Goal: Use online tool/utility: Utilize a website feature to perform a specific function

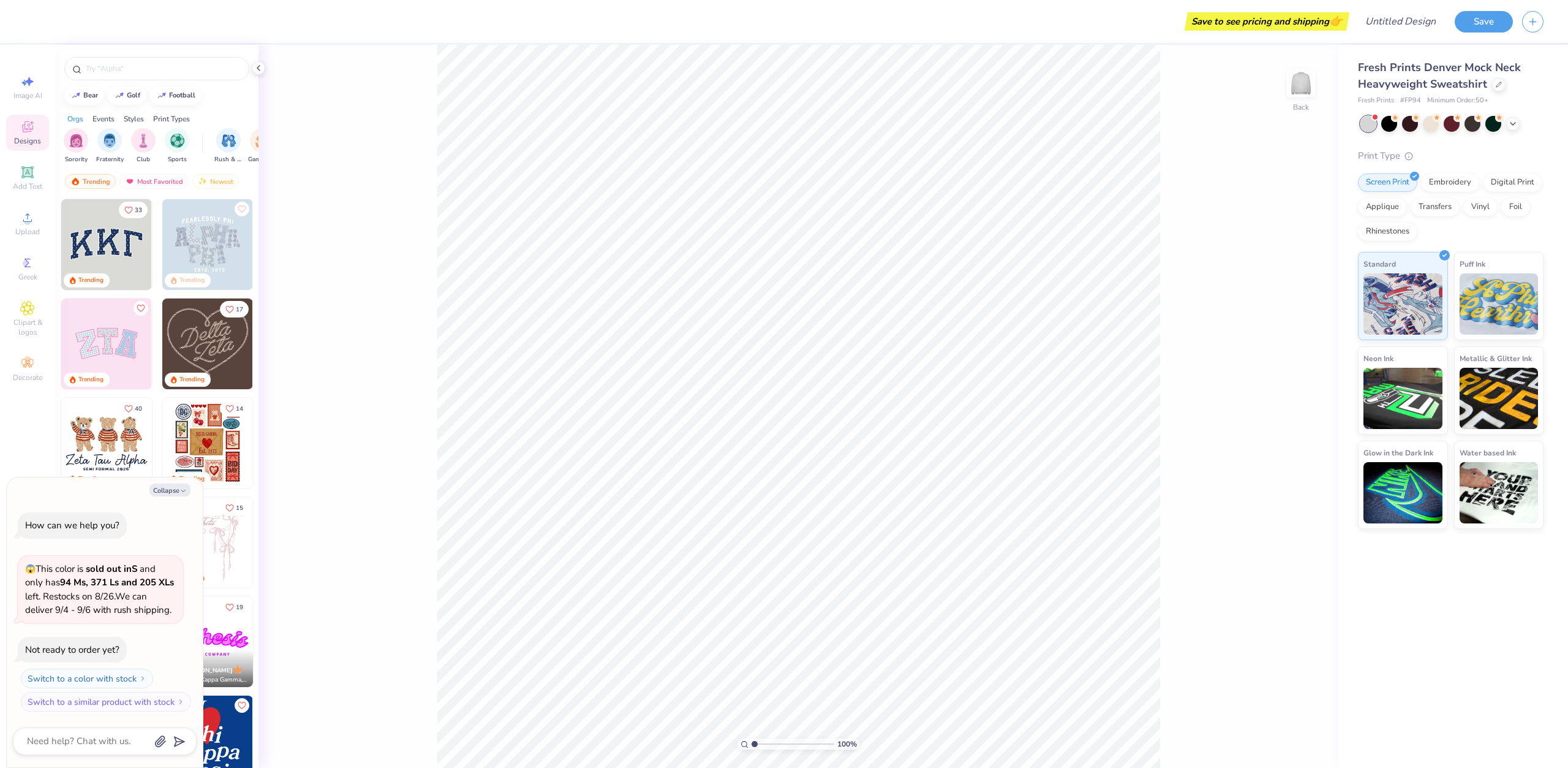
click at [113, 237] on img at bounding box center [107, 244] width 91 height 91
type textarea "x"
type input "3.00"
click at [181, 487] on icon "button" at bounding box center [183, 490] width 7 height 7
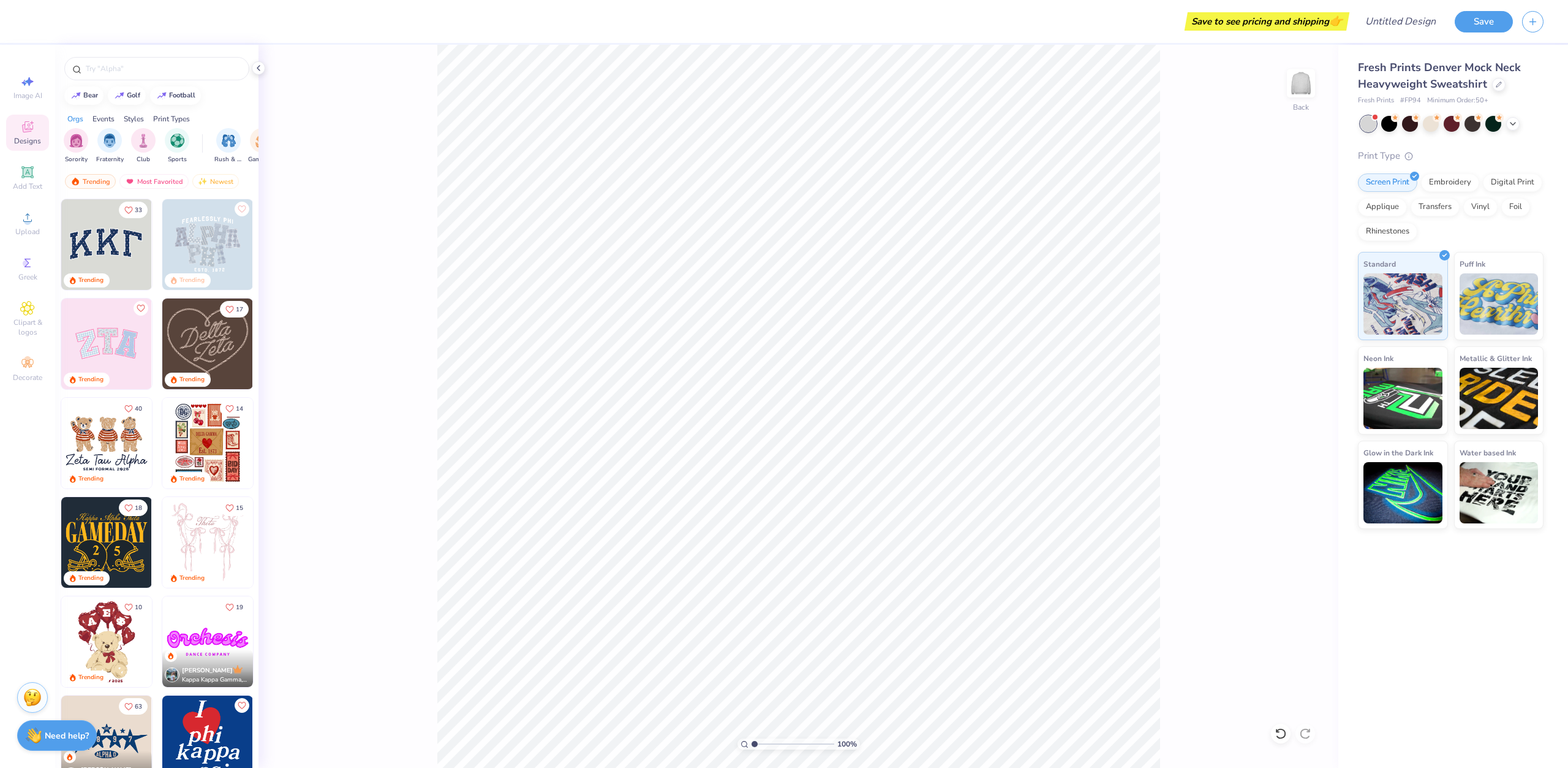
click at [121, 244] on img at bounding box center [106, 244] width 91 height 91
click at [1497, 127] on div at bounding box center [1493, 122] width 16 height 16
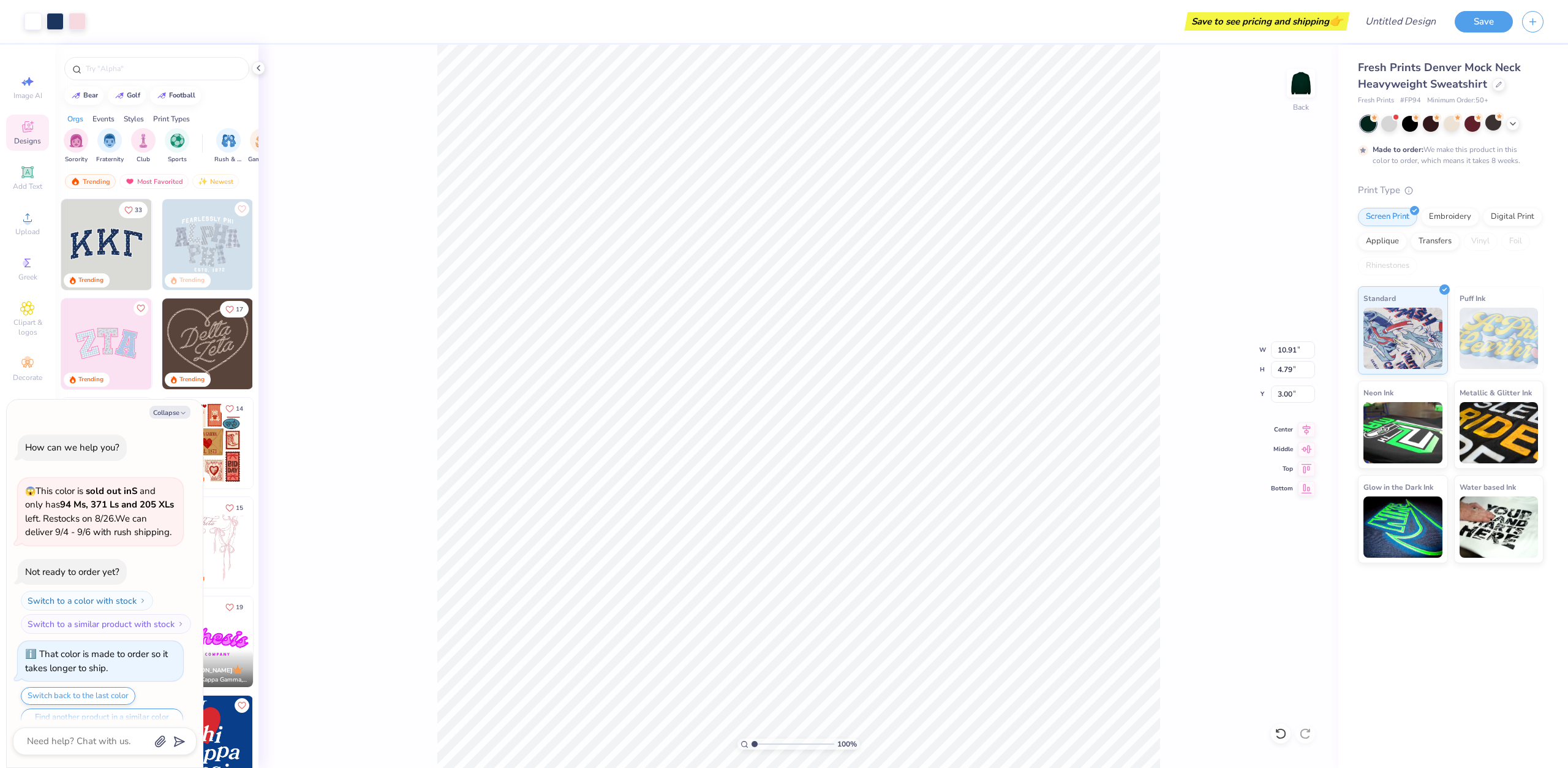
scroll to position [24, 0]
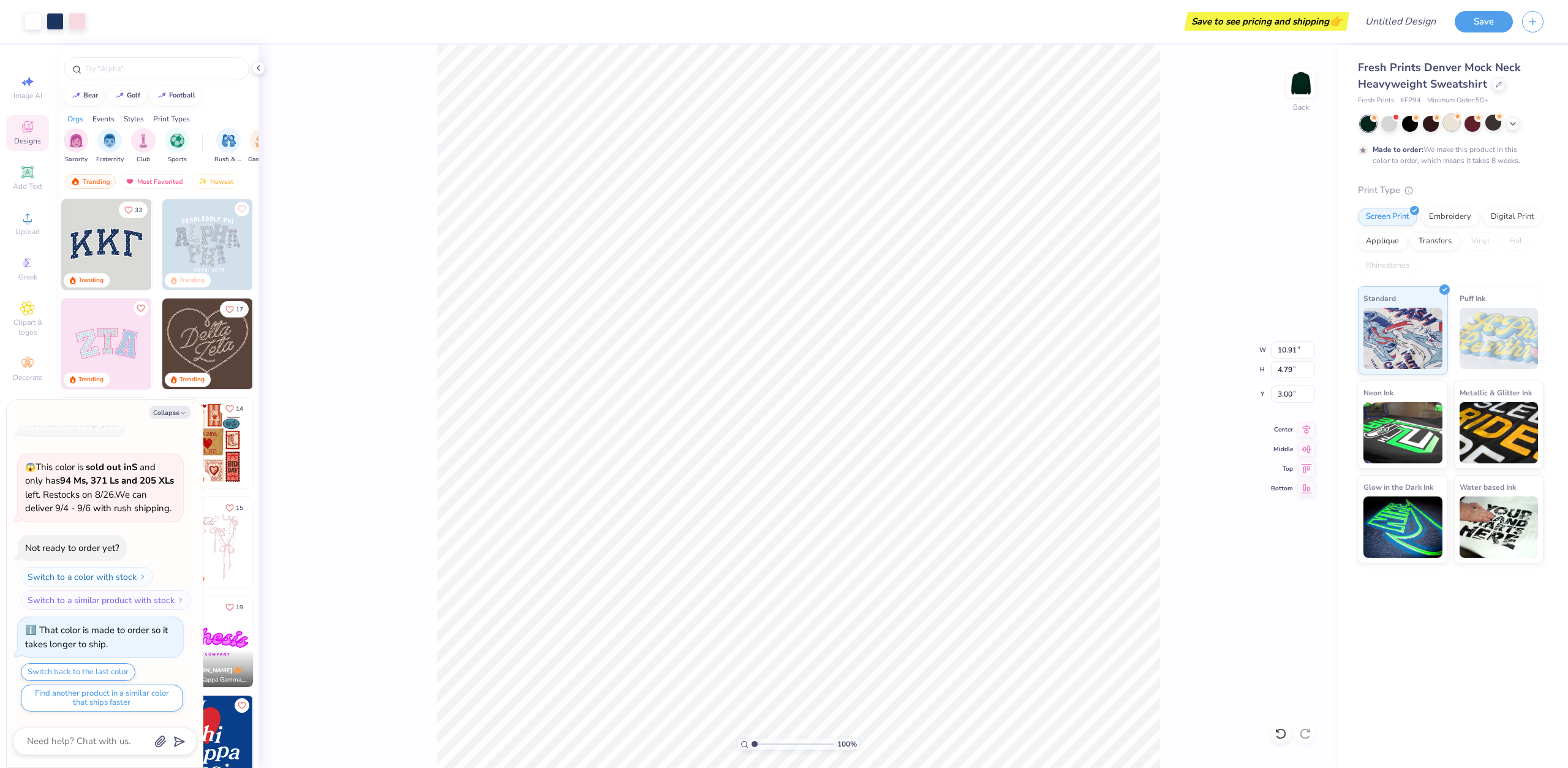
click at [1457, 127] on div at bounding box center [1451, 122] width 16 height 16
click at [1417, 126] on div at bounding box center [1409, 122] width 16 height 16
click at [1371, 124] on div at bounding box center [1368, 124] width 16 height 16
click at [1395, 126] on div at bounding box center [1389, 122] width 16 height 16
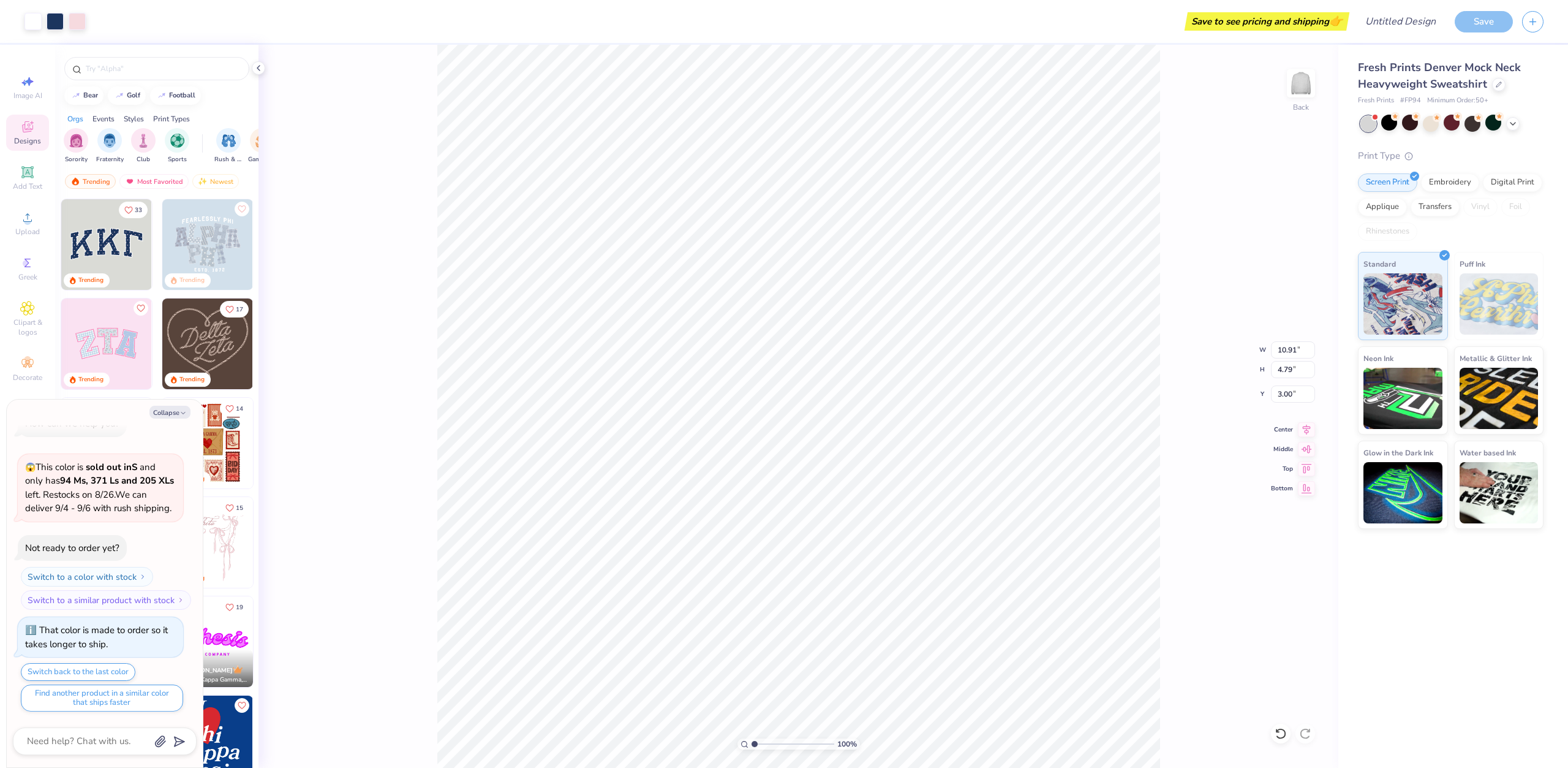
scroll to position [258, 0]
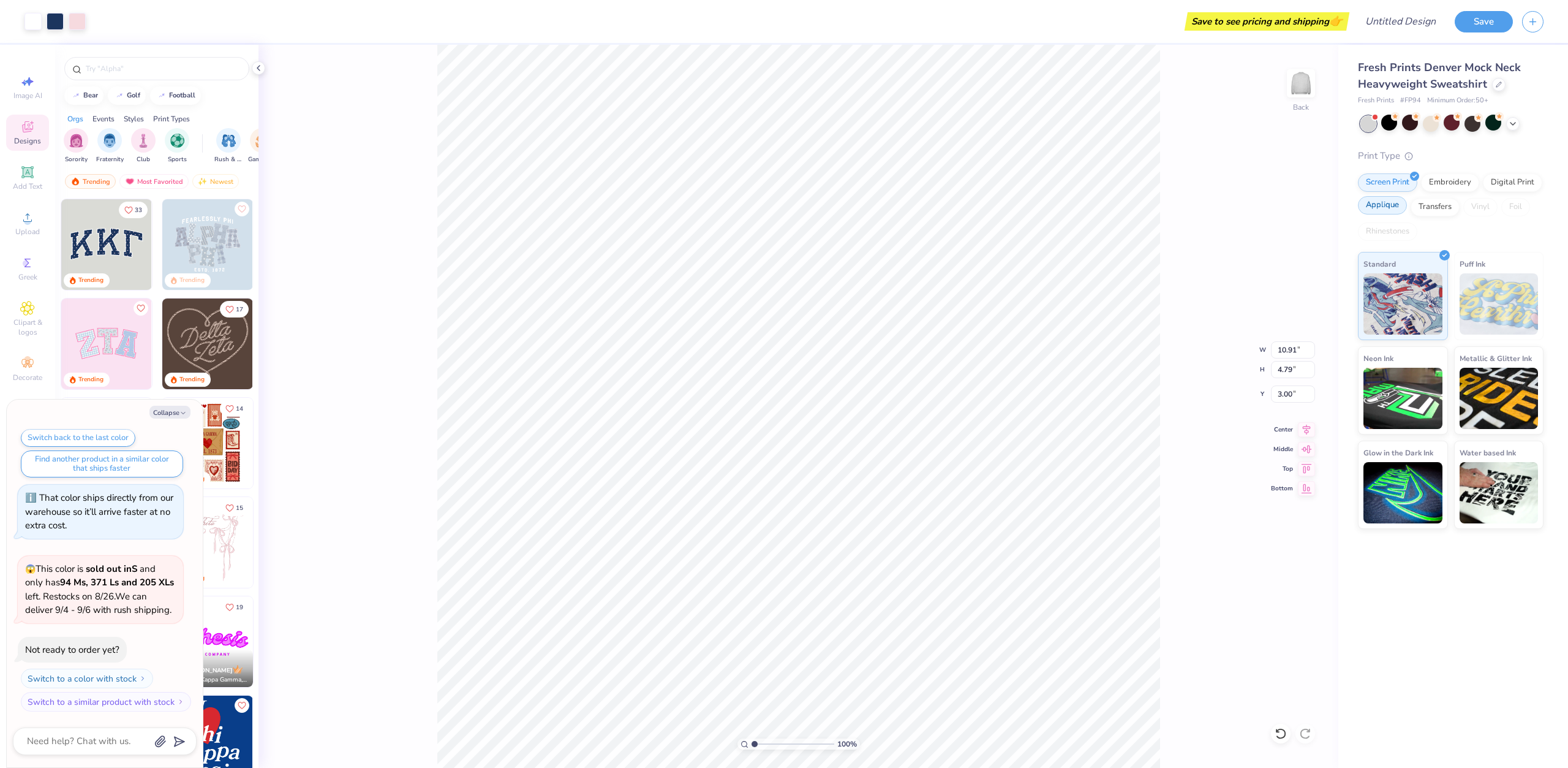
click at [1390, 207] on div "Applique" at bounding box center [1382, 205] width 49 height 18
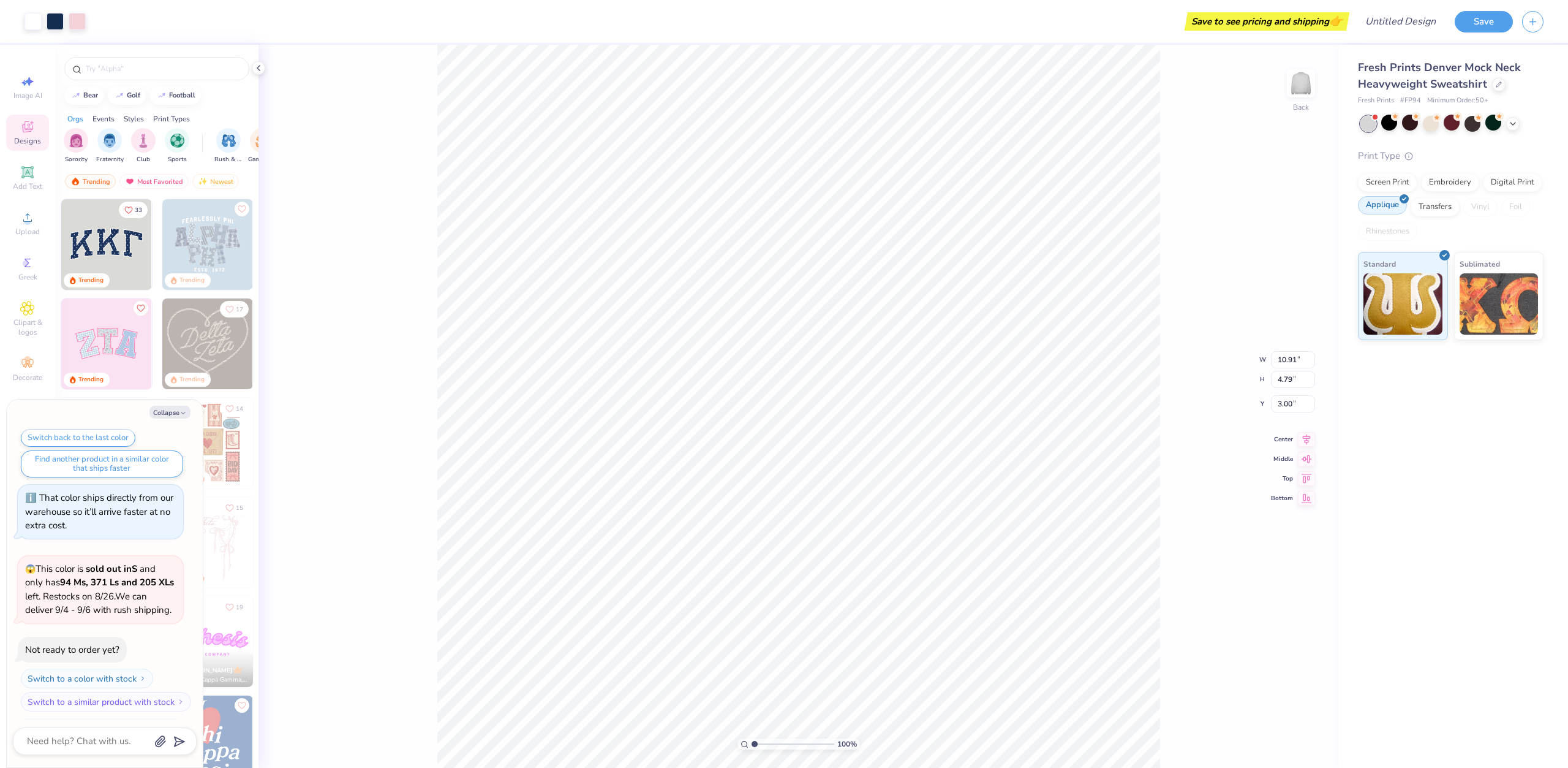
scroll to position [333, 0]
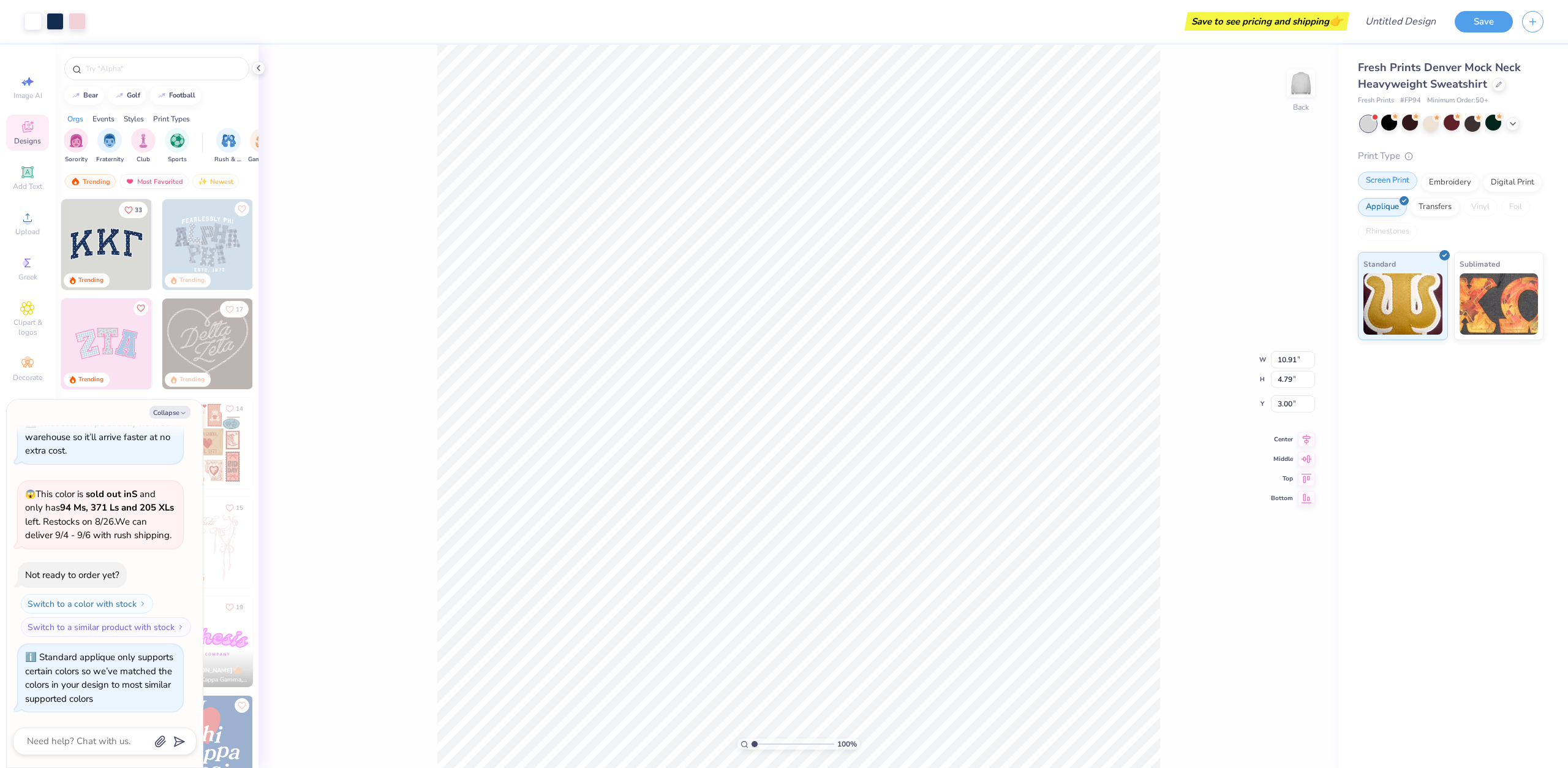
click at [1389, 183] on div "Screen Print" at bounding box center [1387, 181] width 60 height 18
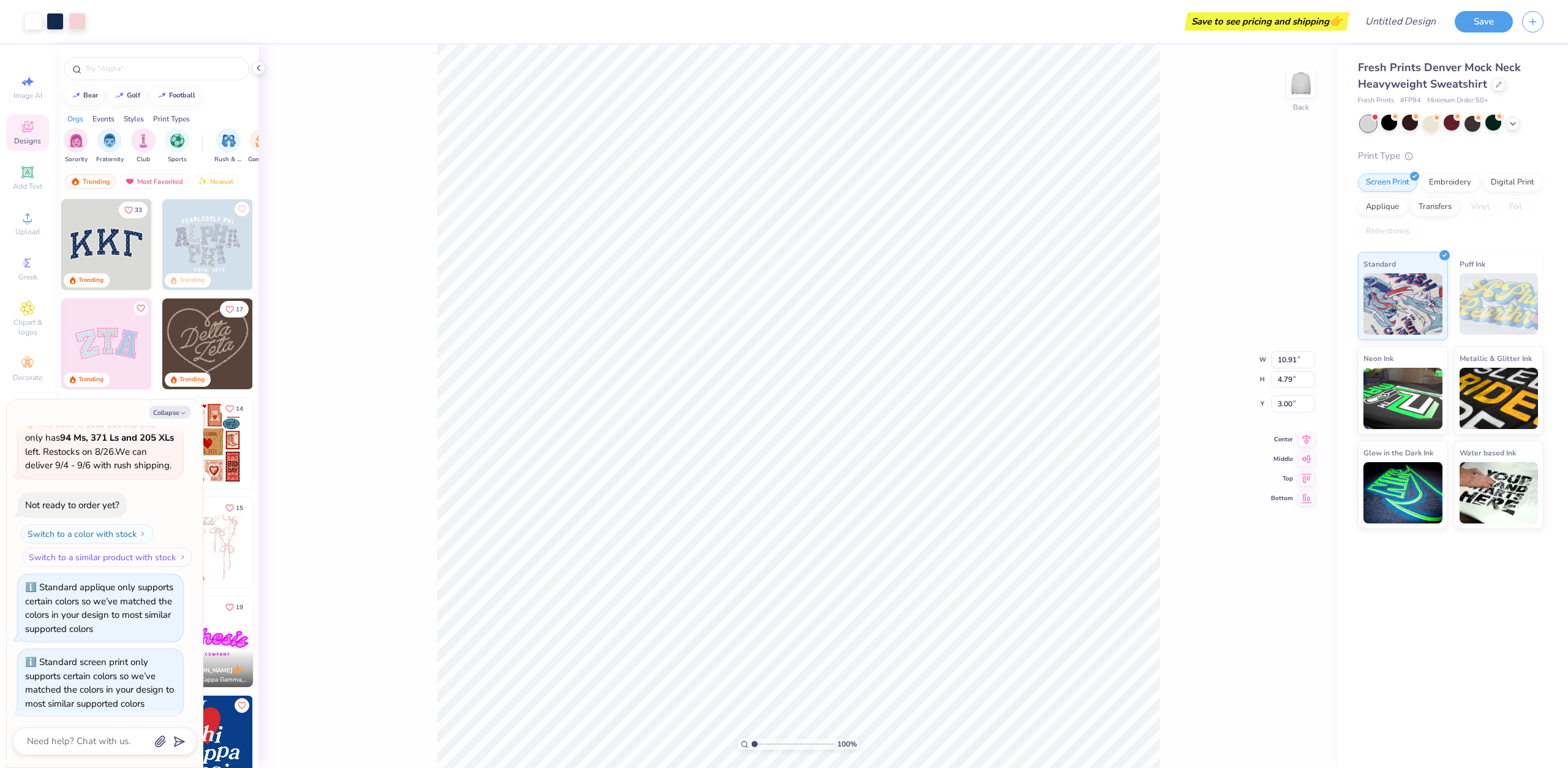
scroll to position [407, 0]
click at [178, 411] on button "Collapse" at bounding box center [170, 412] width 41 height 13
type textarea "x"
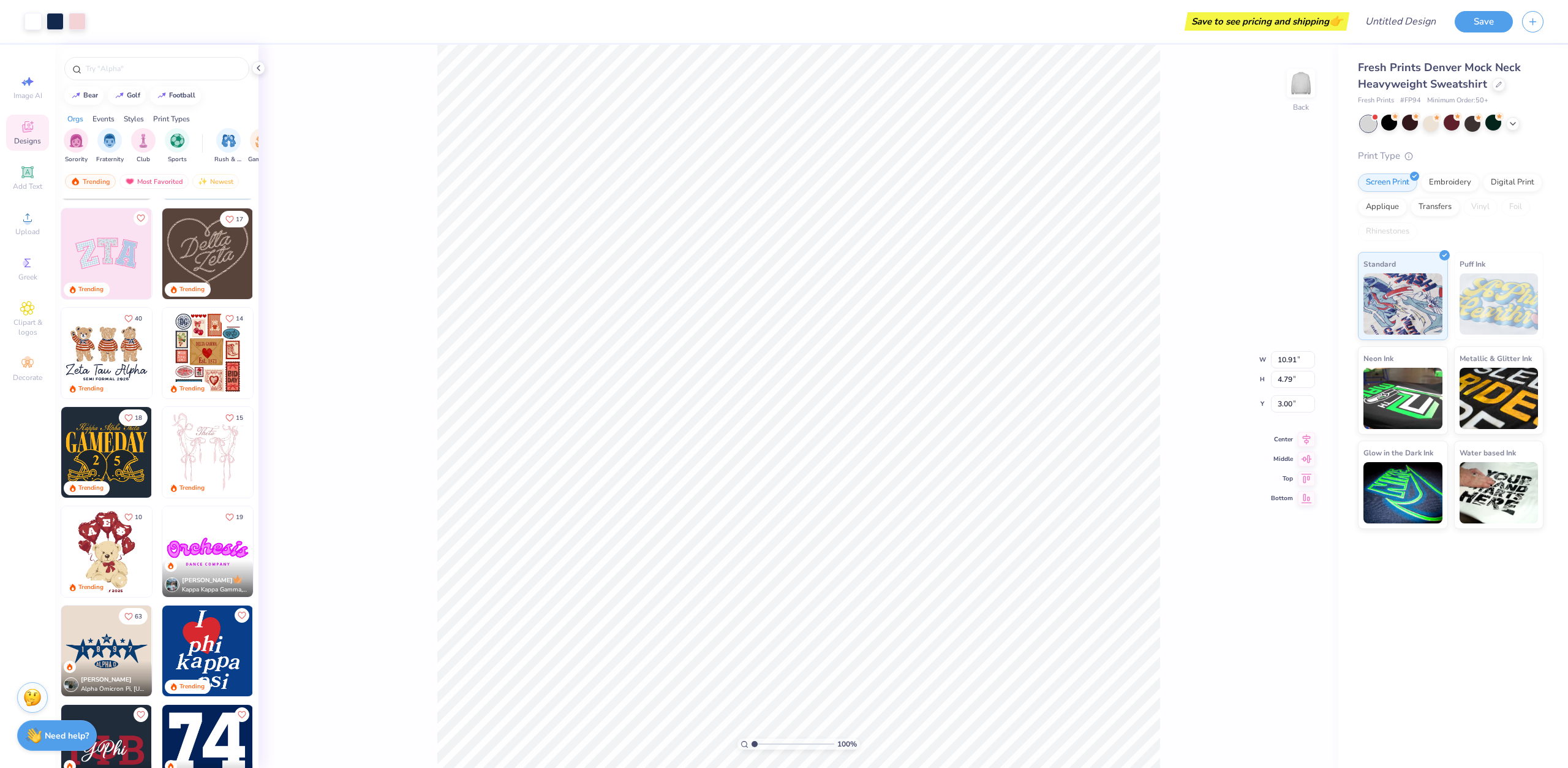
scroll to position [0, 0]
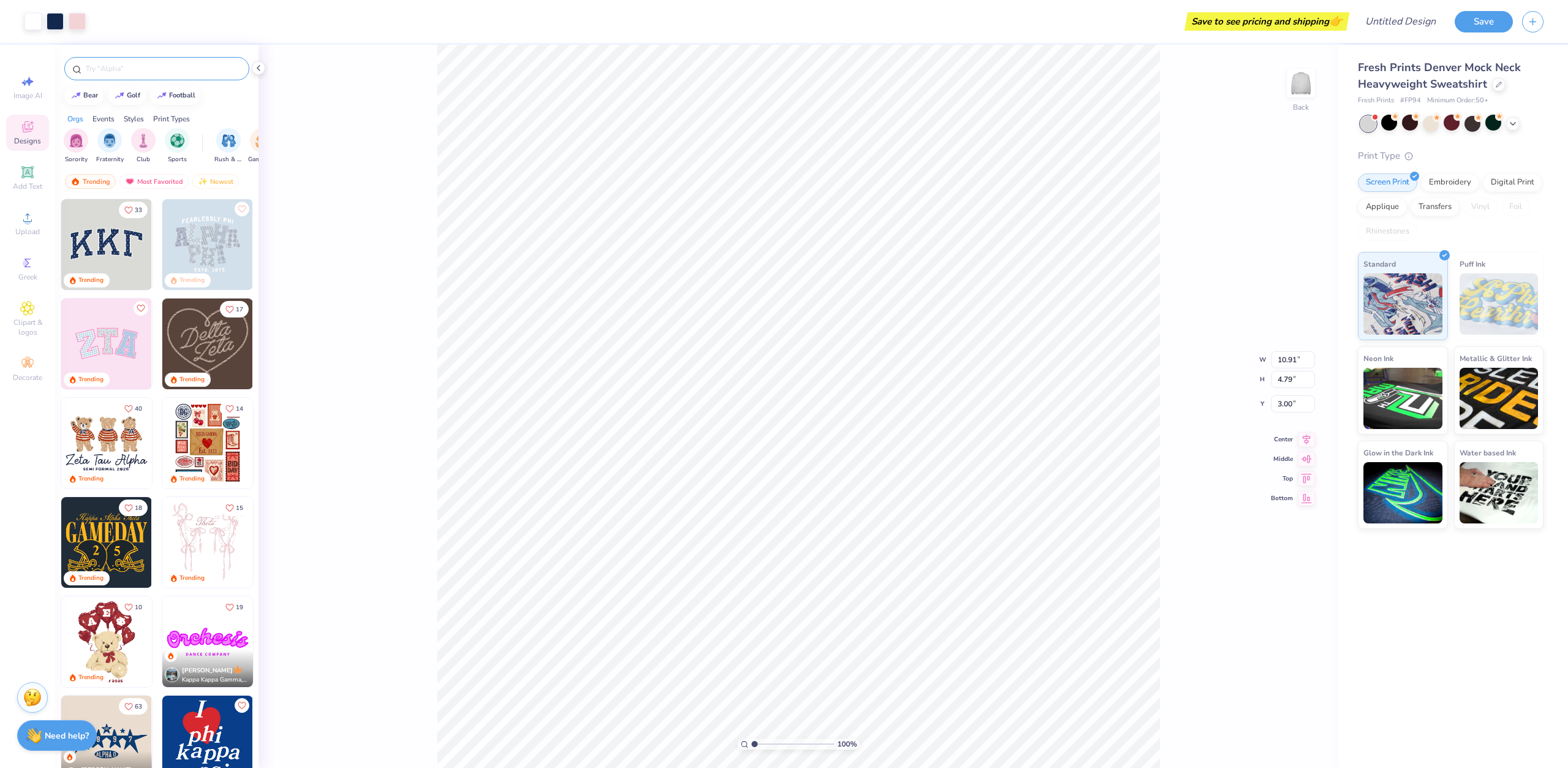
click at [165, 67] on input "text" at bounding box center [163, 69] width 157 height 12
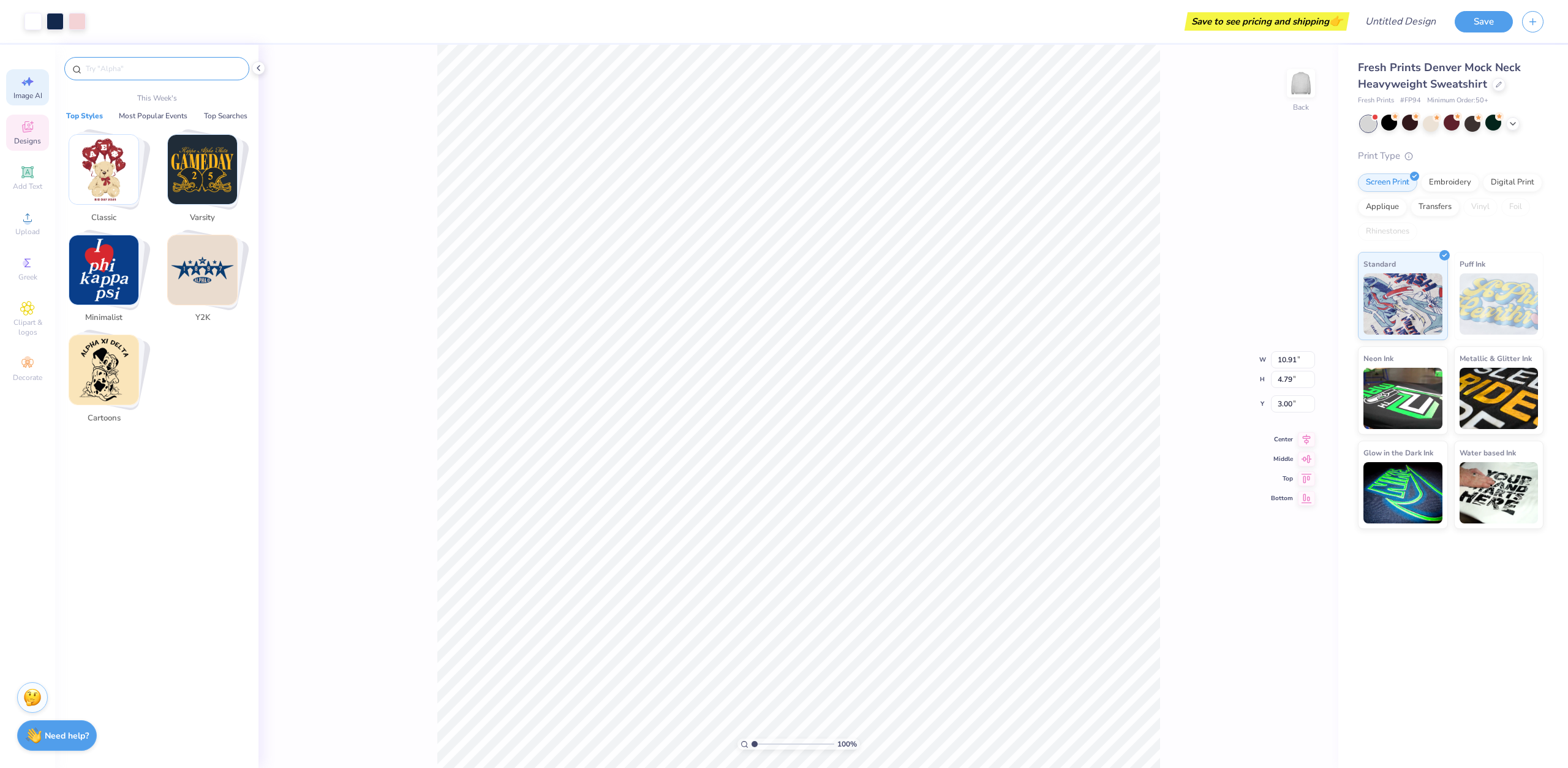
click at [24, 92] on span "Image AI" at bounding box center [28, 96] width 29 height 10
select select "4"
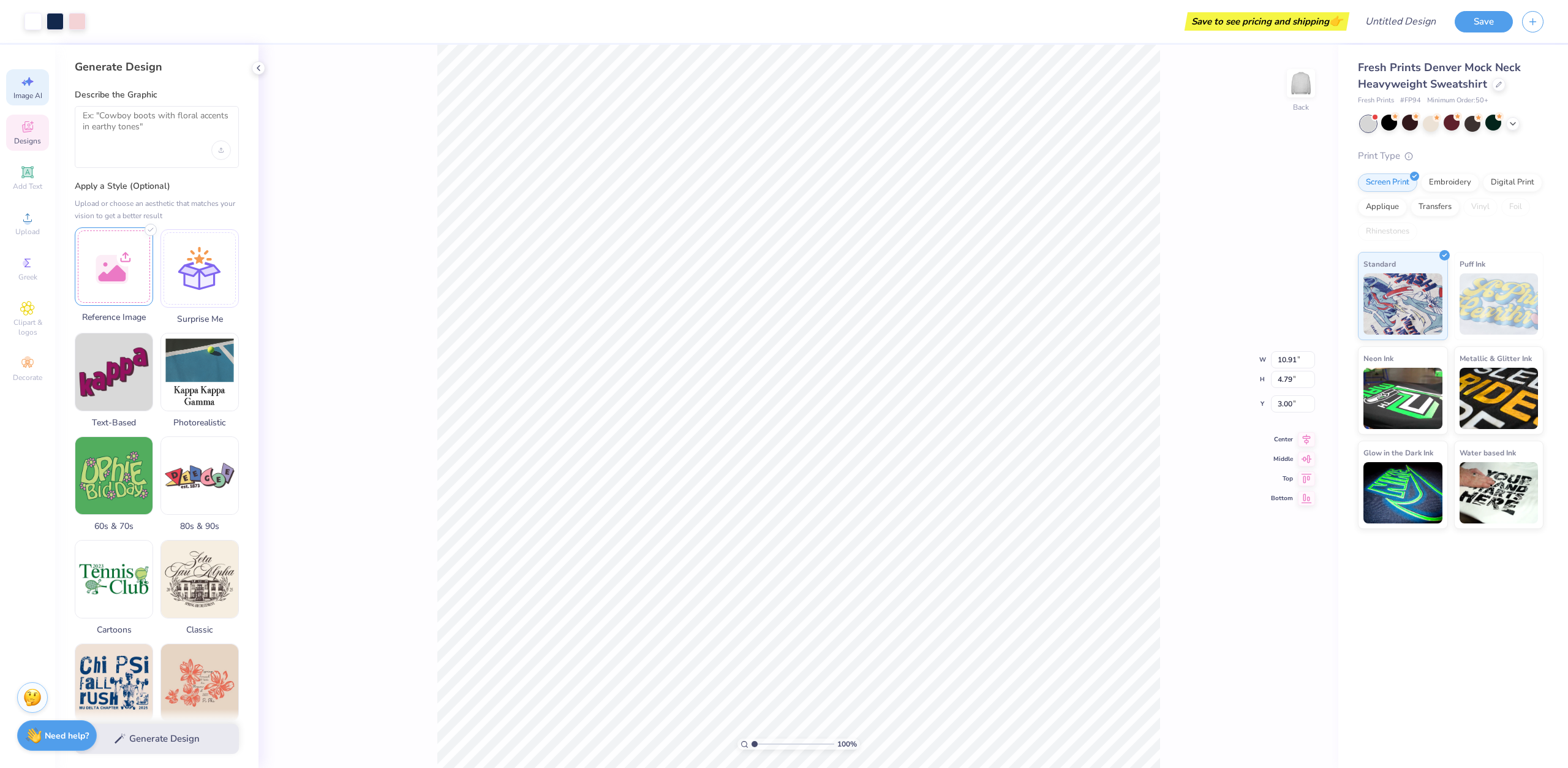
click at [119, 266] on div at bounding box center [113, 266] width 78 height 78
click at [160, 140] on textarea at bounding box center [157, 125] width 148 height 31
type textarea "current "[PERSON_NAME]" inspired graphic saying ADPI"
click at [112, 283] on div at bounding box center [113, 266] width 78 height 78
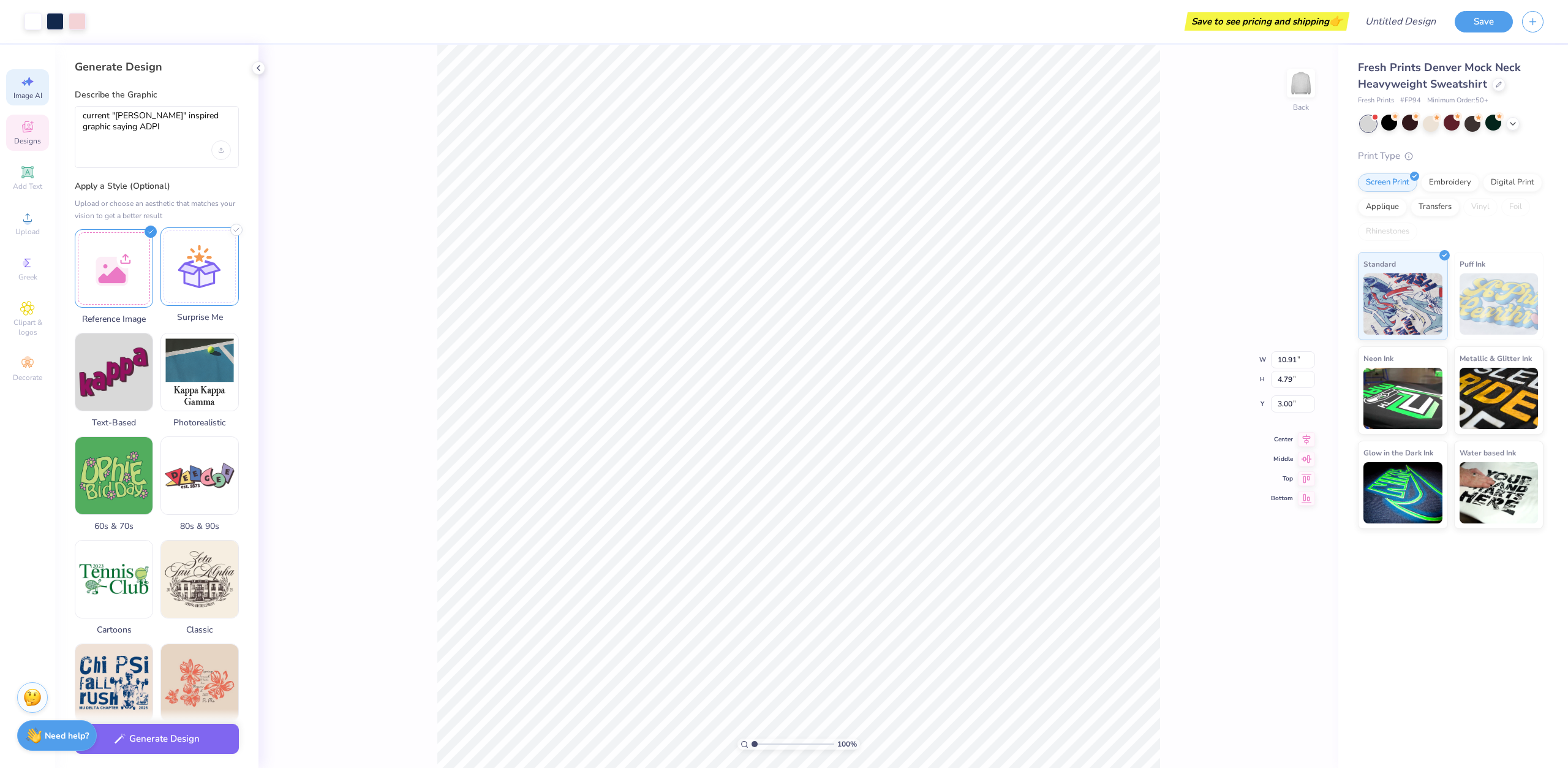
click at [216, 268] on div at bounding box center [199, 266] width 78 height 78
click at [175, 740] on button "Generate Design" at bounding box center [157, 735] width 164 height 30
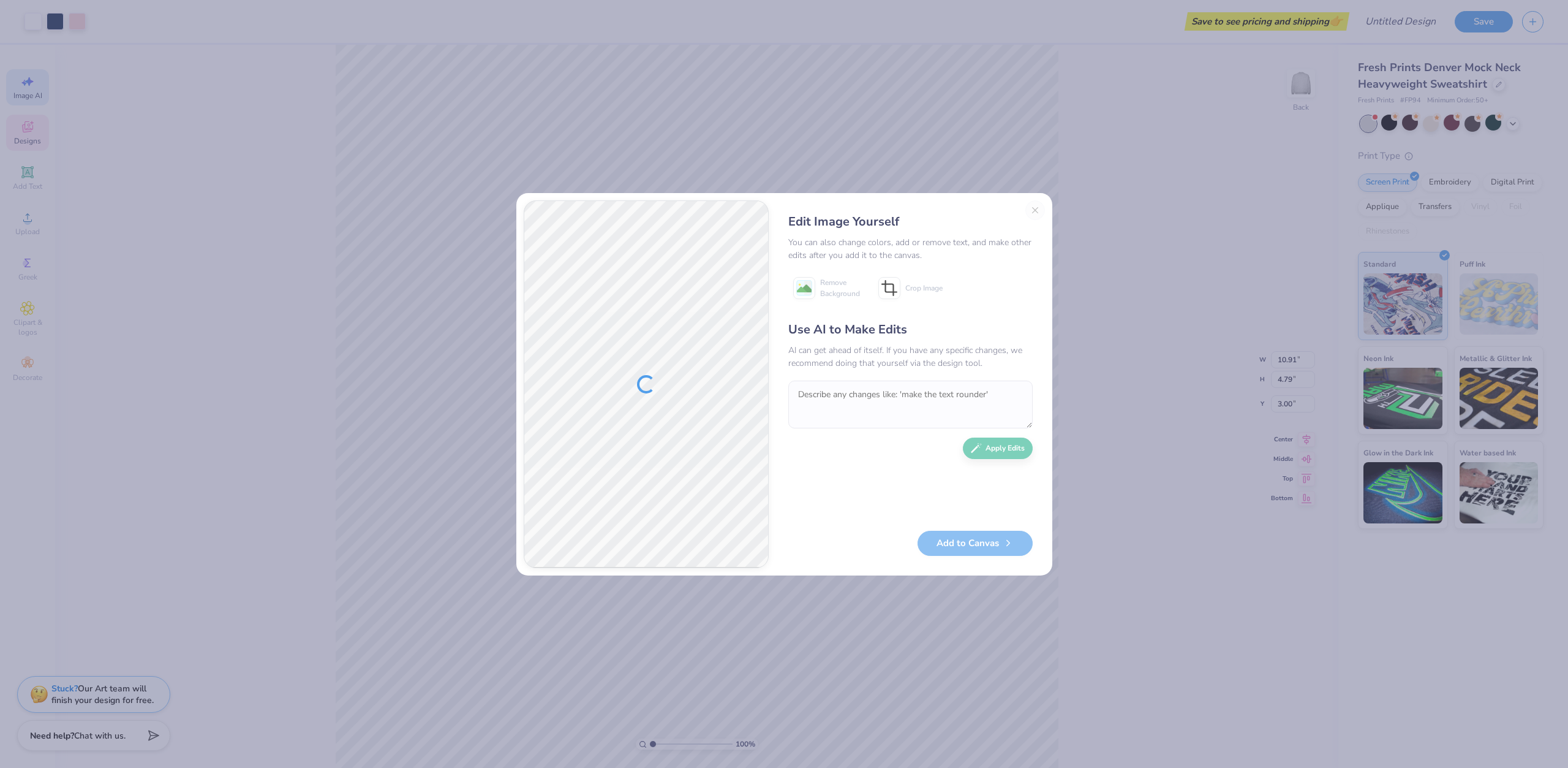
click at [1030, 211] on div "Edit Image Yourself You can also change colors, add or remove text, and make ot…" at bounding box center [910, 384] width 269 height 367
